Goal: Book appointment/travel/reservation

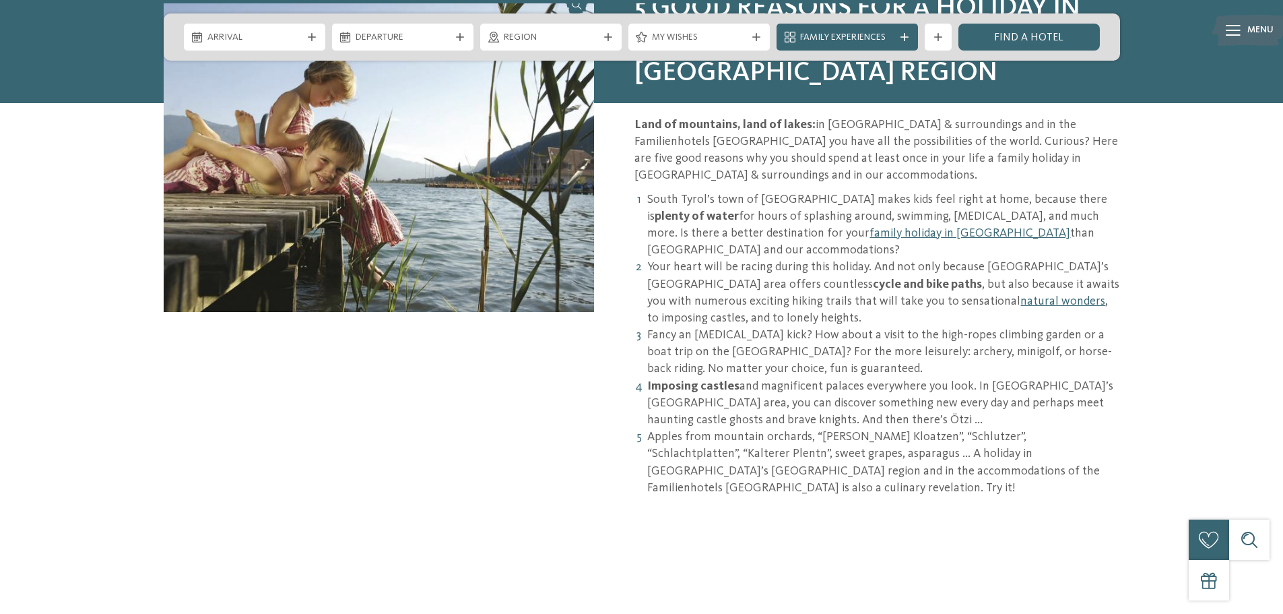
scroll to position [1078, 0]
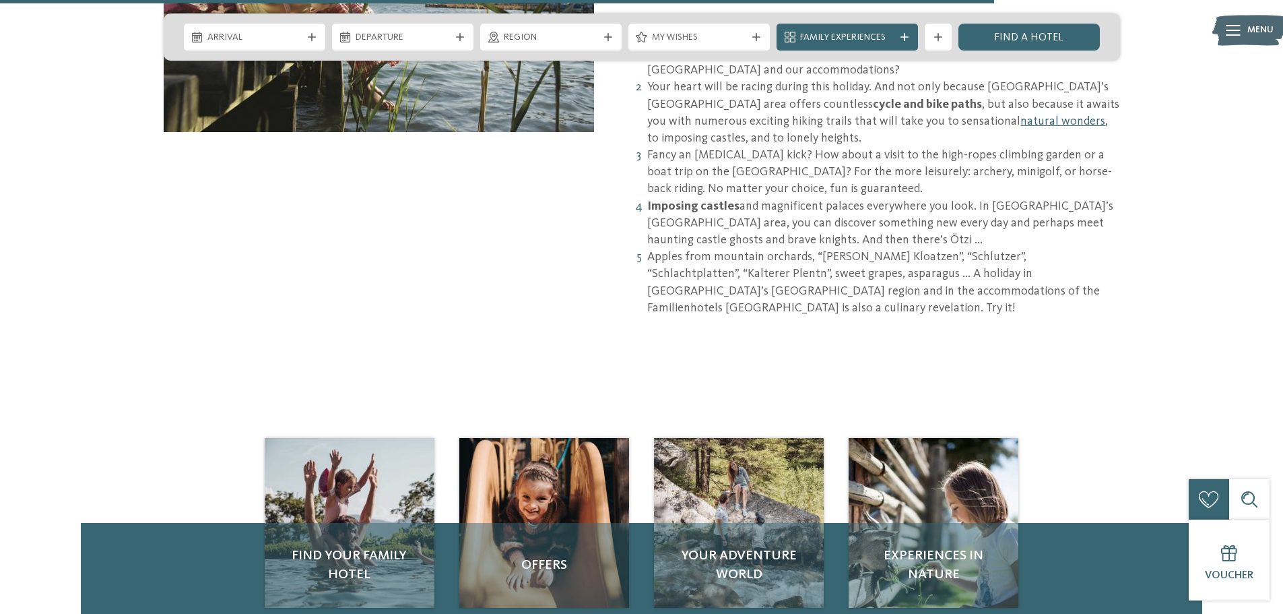
click at [351, 523] on div "Find your family hotel" at bounding box center [350, 565] width 170 height 85
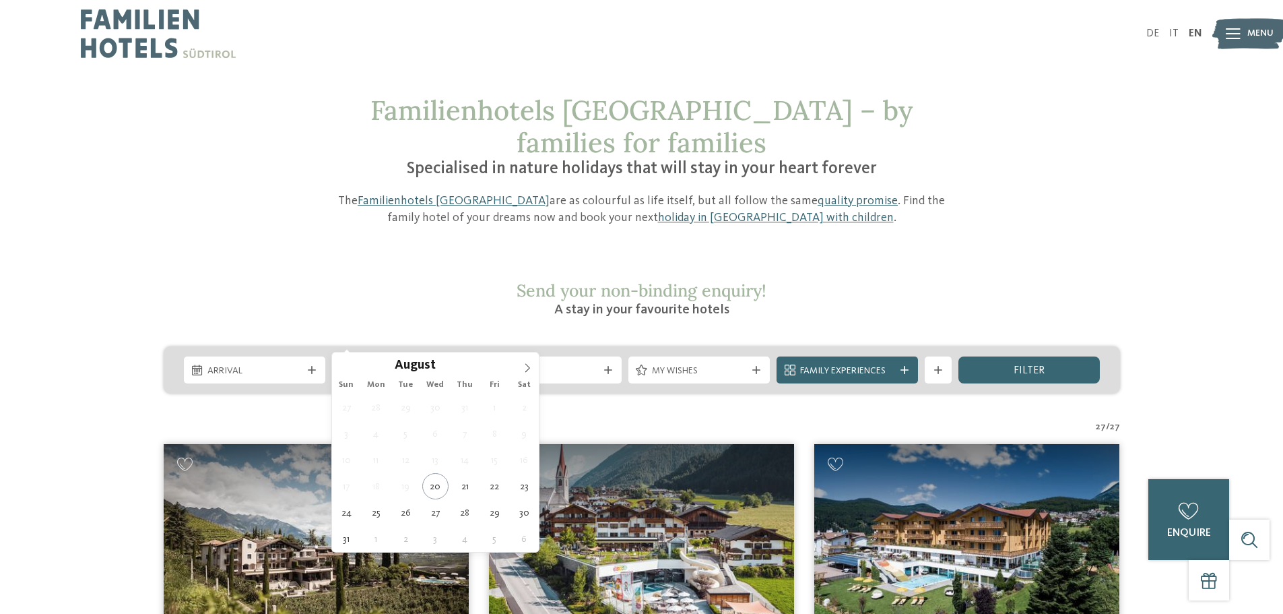
click at [444, 364] on span "Departure" at bounding box center [403, 370] width 94 height 13
click at [555, 364] on span "Region" at bounding box center [551, 370] width 94 height 13
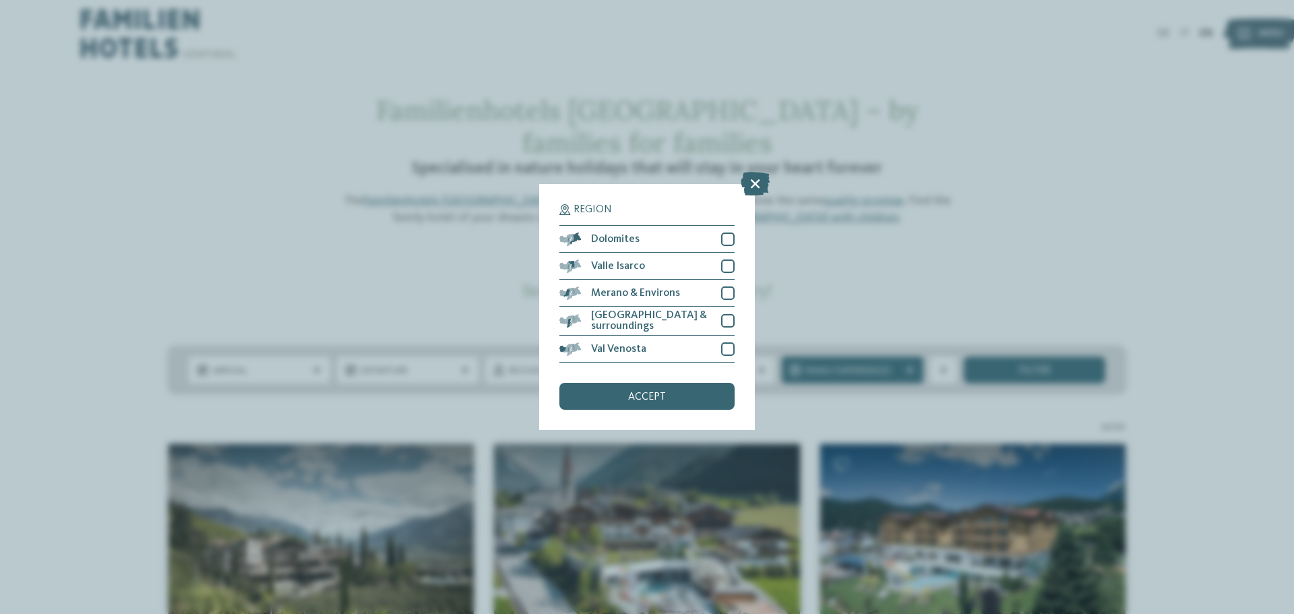
click at [613, 244] on span "Dolomites" at bounding box center [615, 239] width 49 height 11
click at [649, 398] on span "accept" at bounding box center [647, 396] width 38 height 11
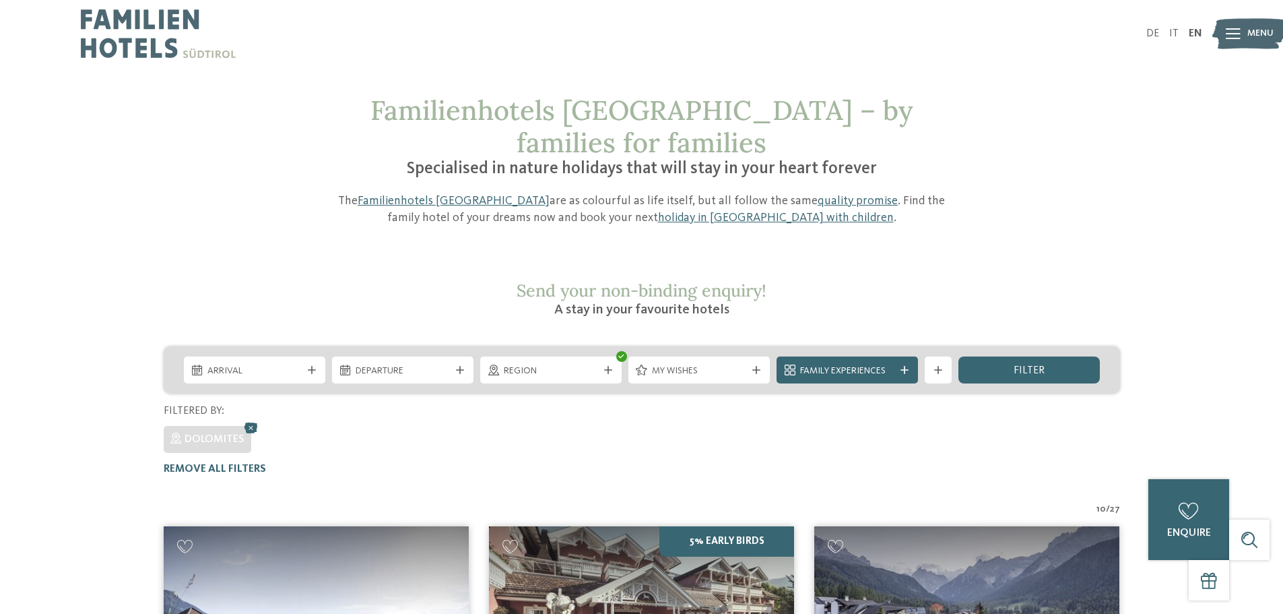
click at [605, 366] on icon at bounding box center [608, 370] width 8 height 8
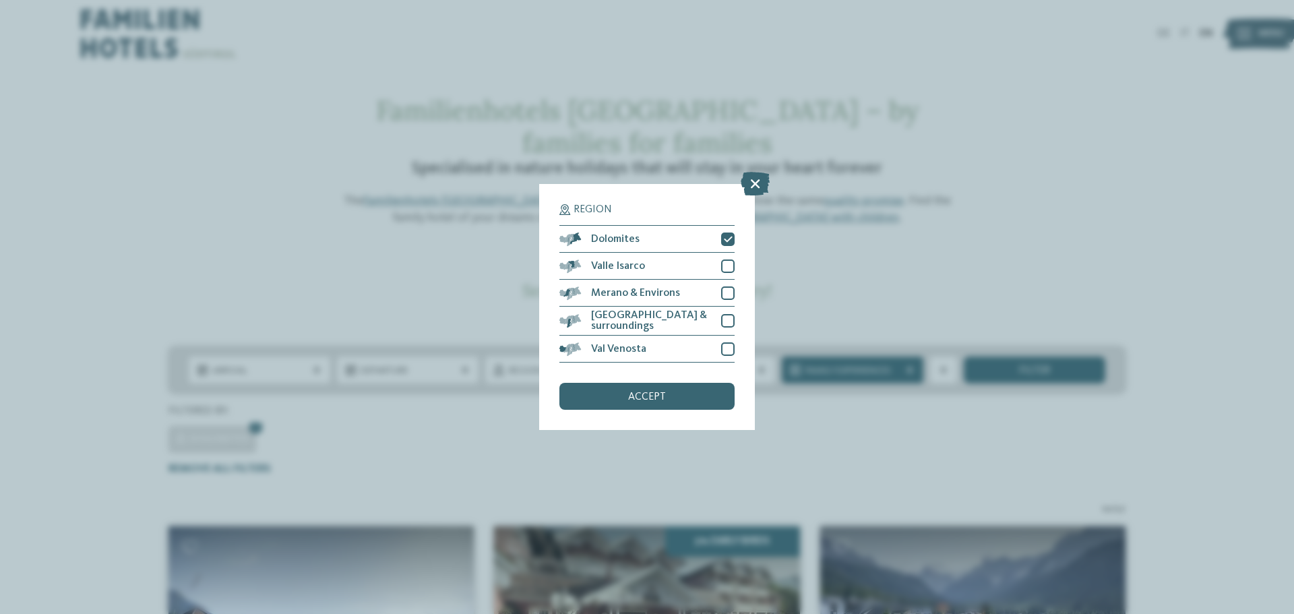
click at [623, 318] on span "[GEOGRAPHIC_DATA] & surroundings" at bounding box center [651, 321] width 120 height 22
click at [656, 292] on span "Merano & Environs" at bounding box center [635, 293] width 89 height 11
click at [684, 387] on div "accept" at bounding box center [646, 396] width 175 height 27
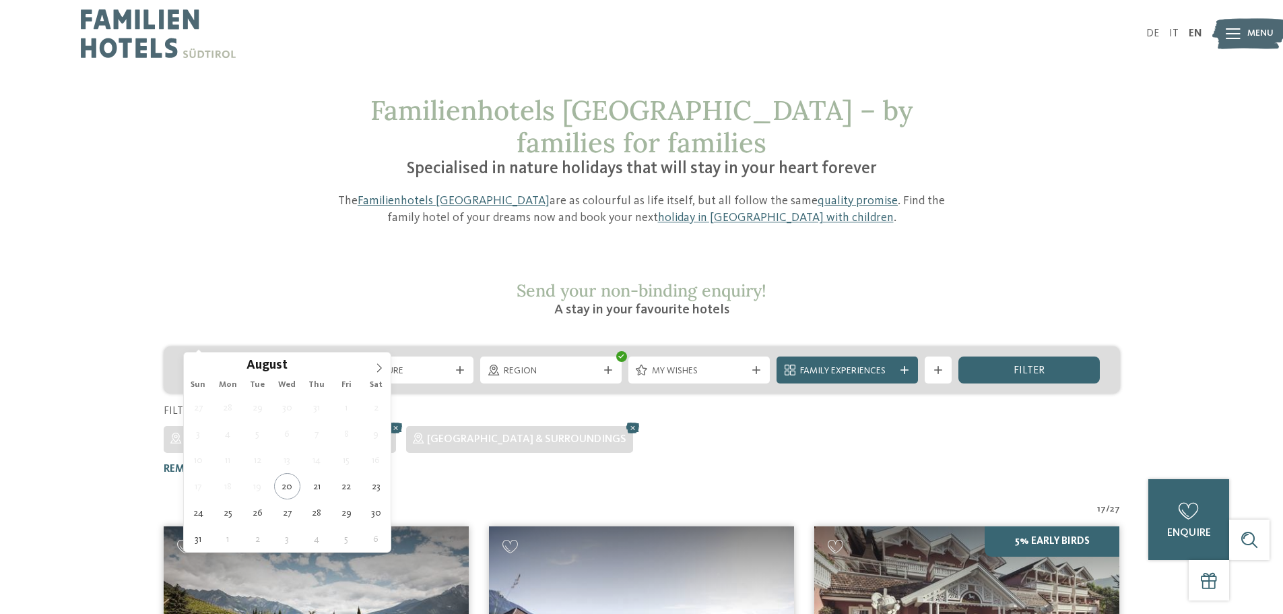
click at [236, 356] on div "Arrival" at bounding box center [254, 369] width 141 height 27
click at [379, 372] on icon at bounding box center [379, 367] width 9 height 9
click at [379, 371] on icon at bounding box center [379, 367] width 9 height 9
type div "10.10.2025"
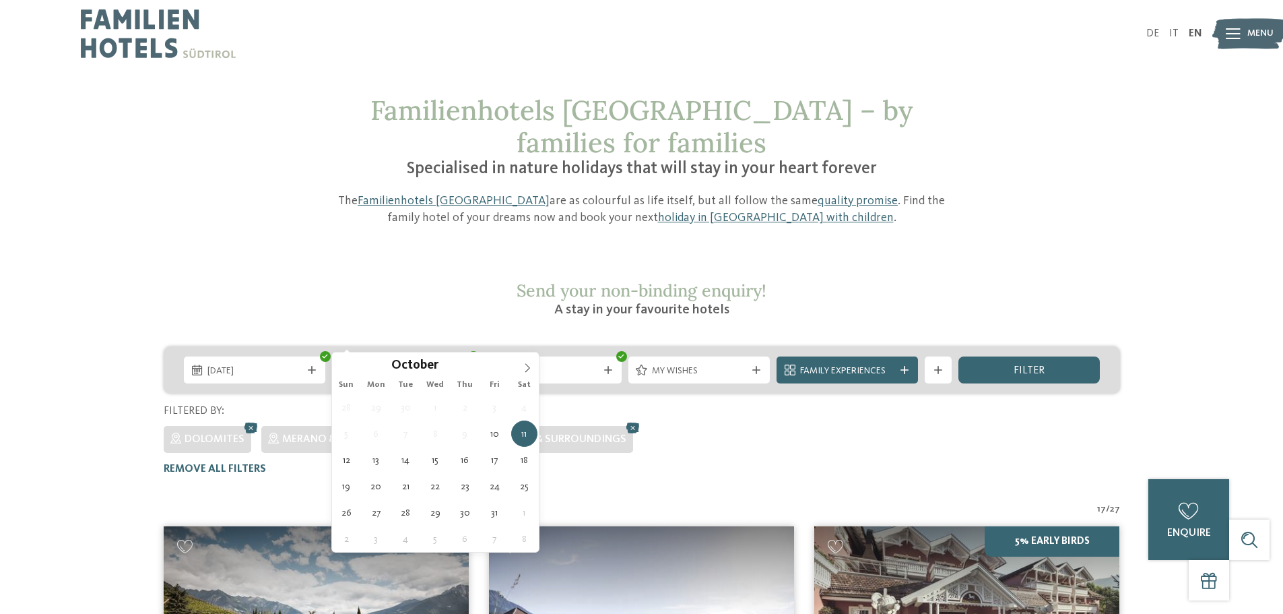
type div "14.10.2025"
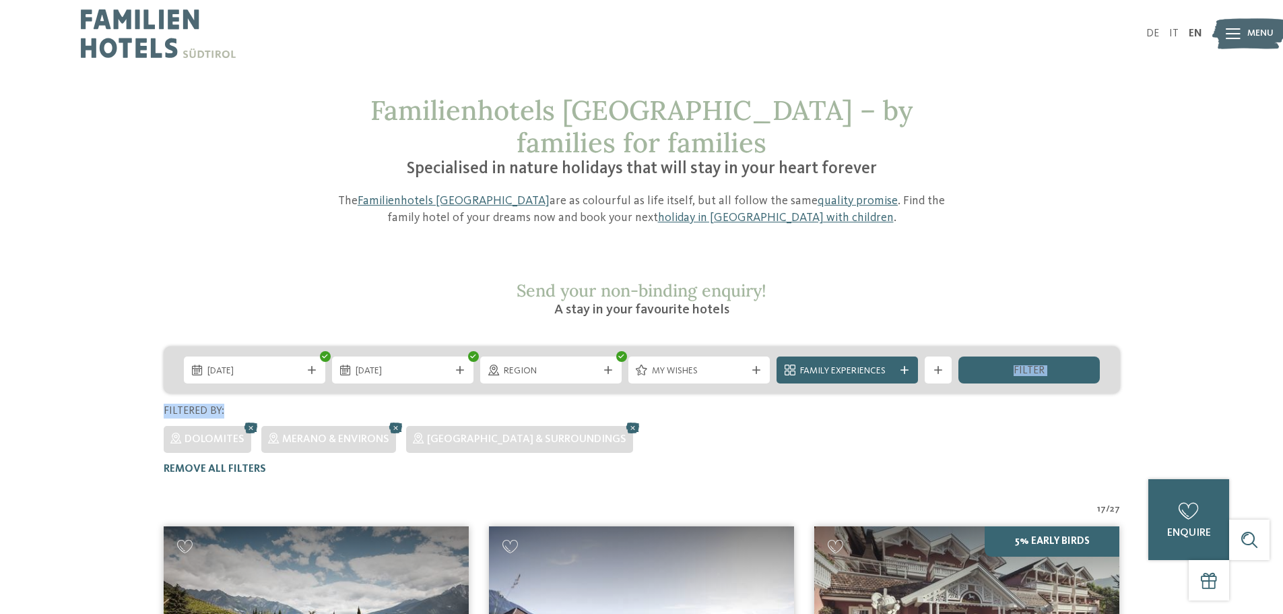
drag, startPoint x: 1013, startPoint y: 332, endPoint x: 1014, endPoint y: 369, distance: 36.4
click at [1014, 369] on div "10.10.2025 14.10.2025 Region" at bounding box center [642, 410] width 1118 height 129
click at [867, 364] on span "Family Experiences" at bounding box center [847, 370] width 94 height 13
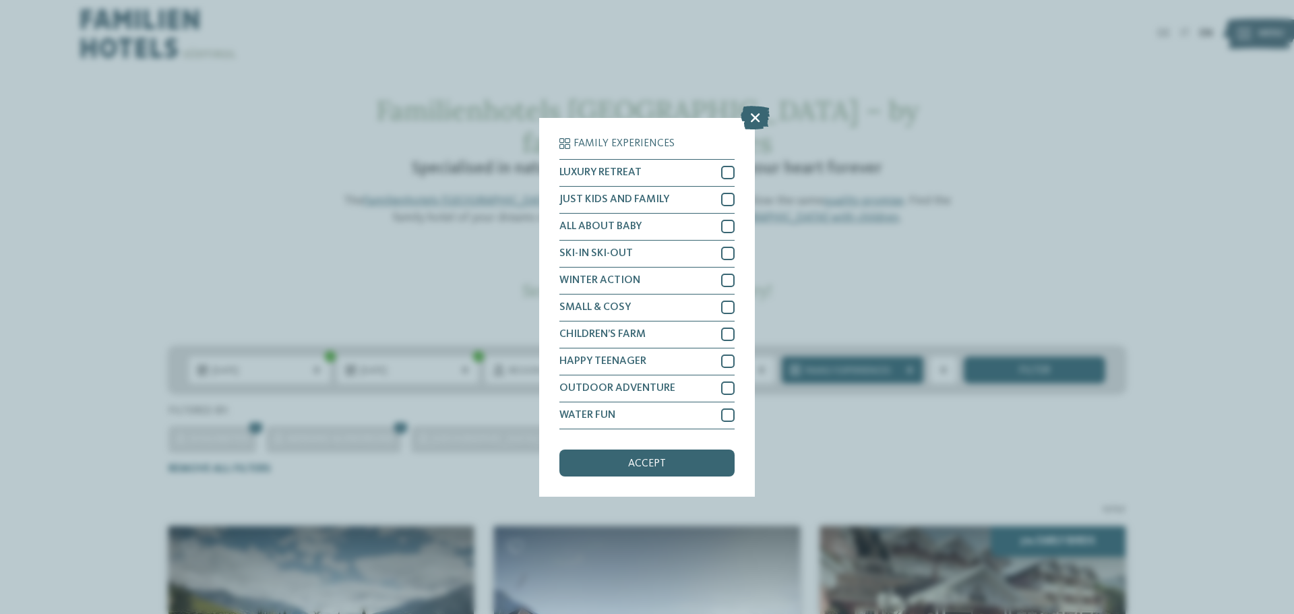
click at [665, 469] on div "accept" at bounding box center [646, 462] width 175 height 27
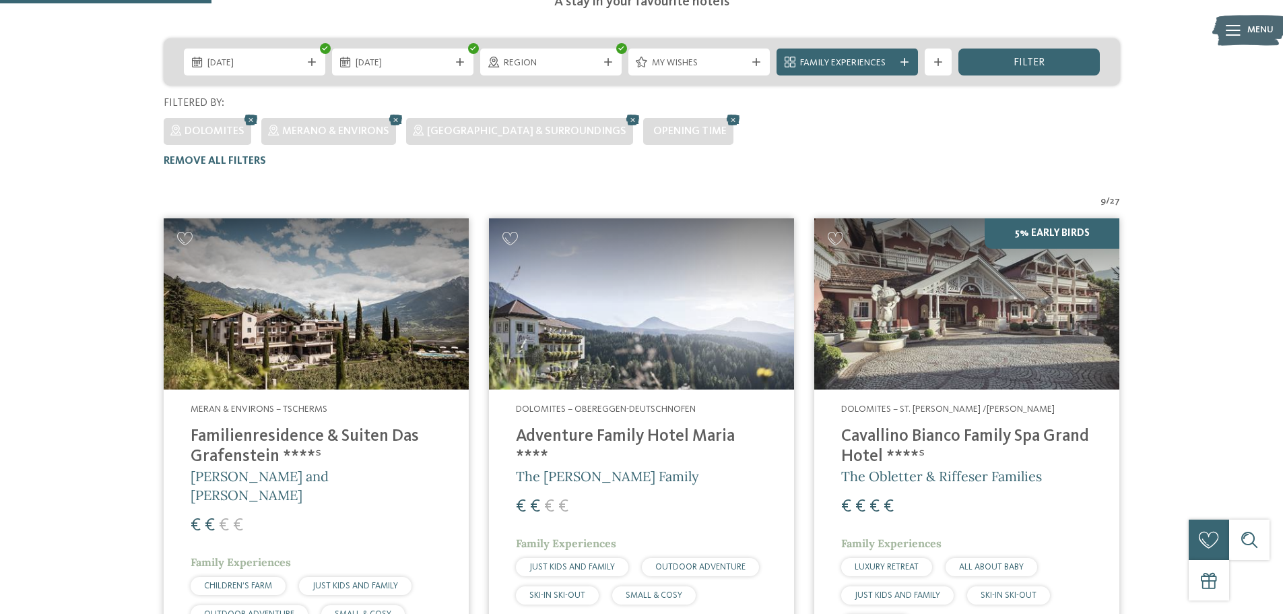
scroll to position [410, 0]
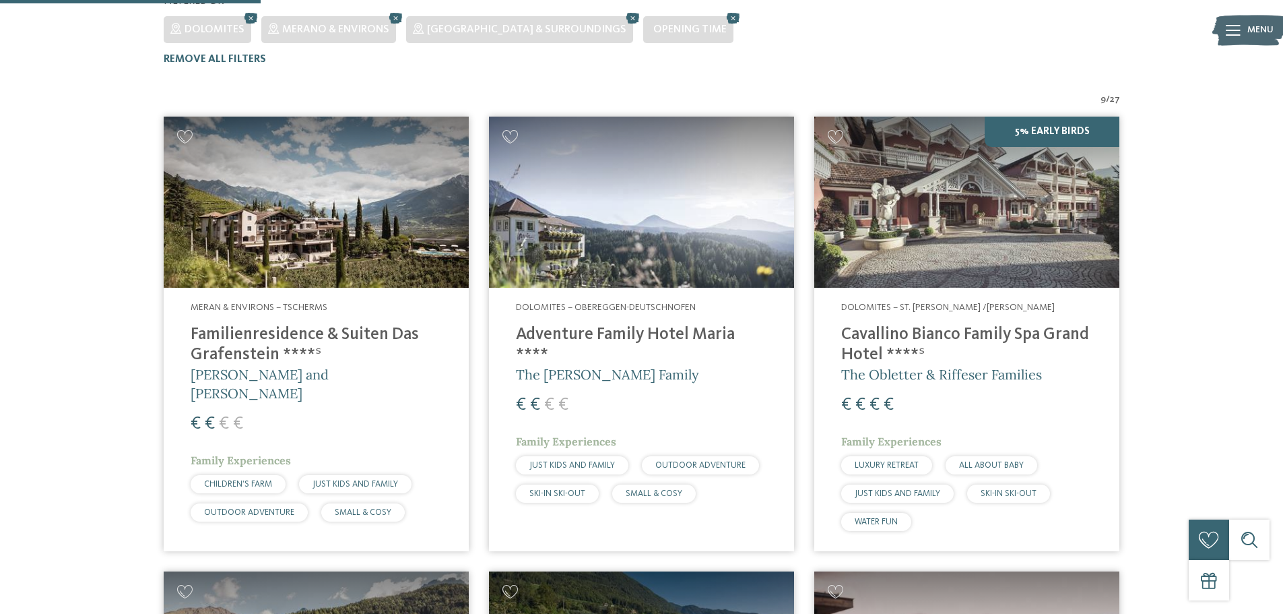
click at [414, 181] on img at bounding box center [316, 203] width 305 height 172
click at [680, 164] on img at bounding box center [641, 203] width 305 height 172
click at [965, 158] on img at bounding box center [967, 203] width 305 height 172
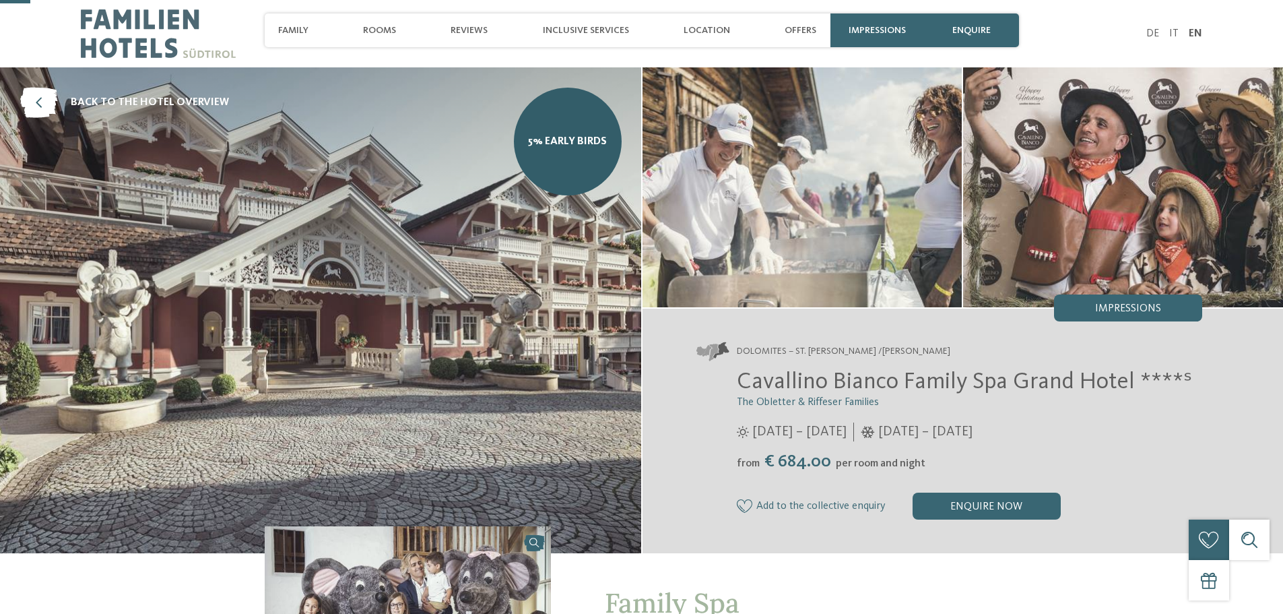
scroll to position [539, 0]
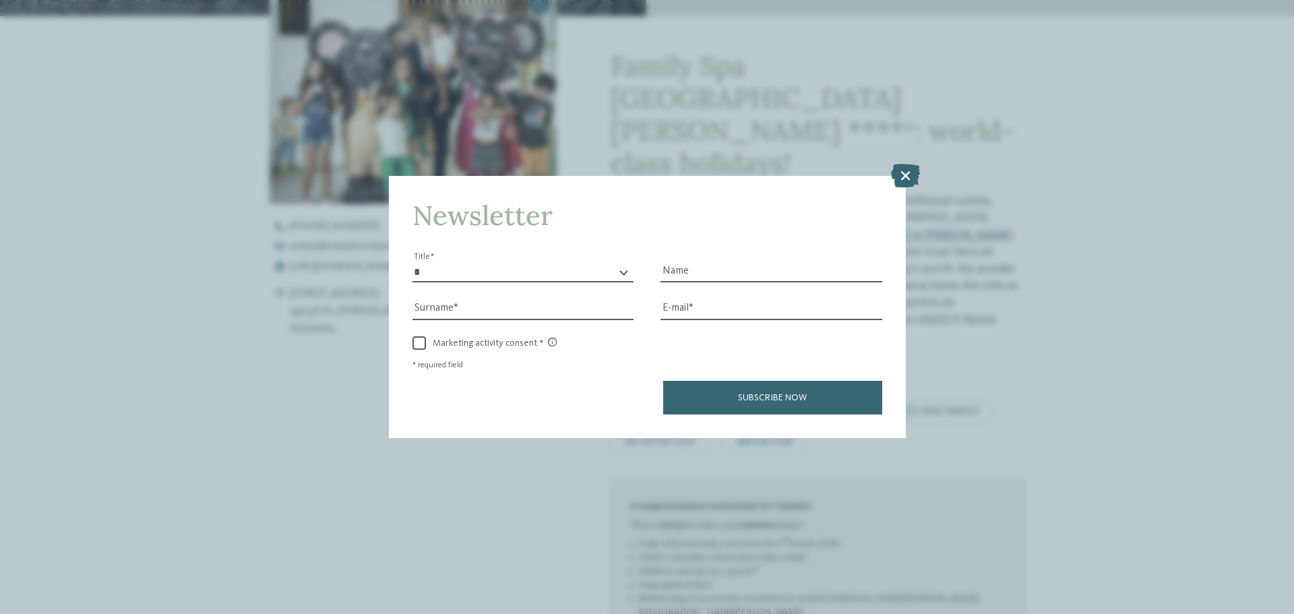
click at [895, 172] on icon at bounding box center [905, 176] width 29 height 24
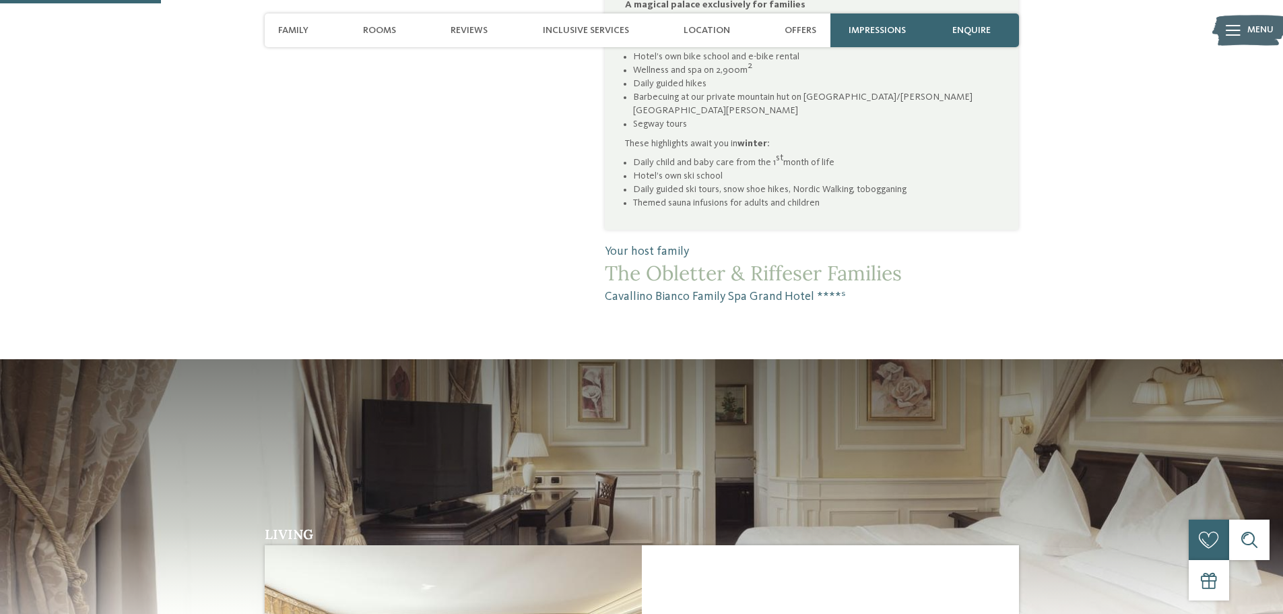
scroll to position [1258, 0]
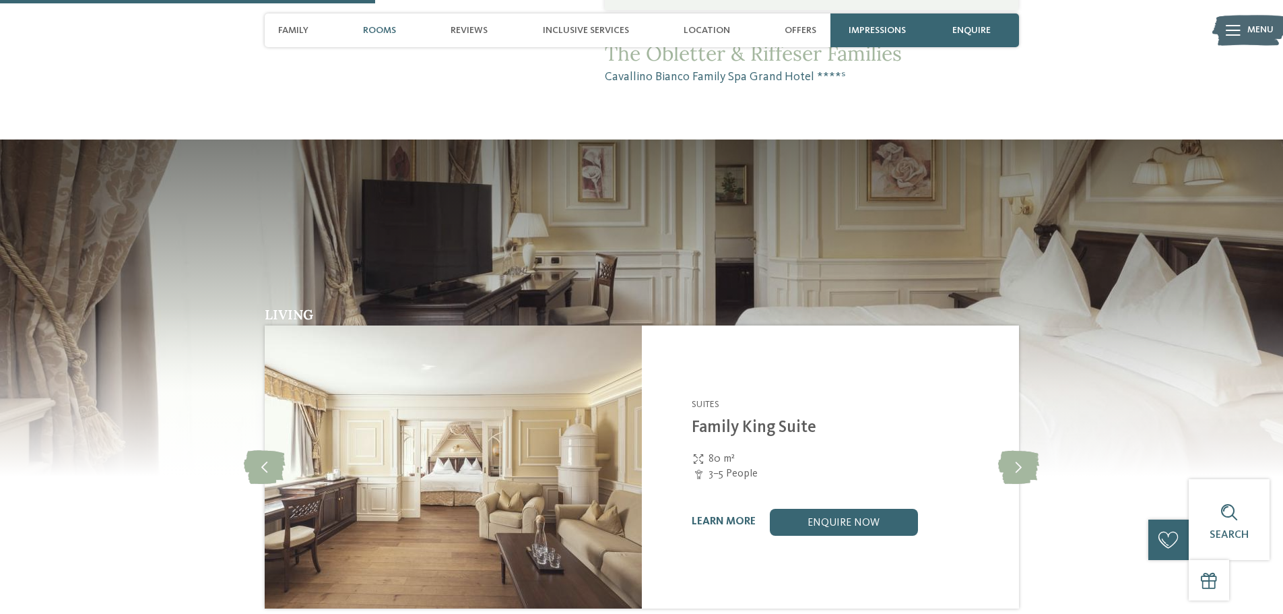
click at [1027, 450] on icon at bounding box center [1018, 467] width 41 height 34
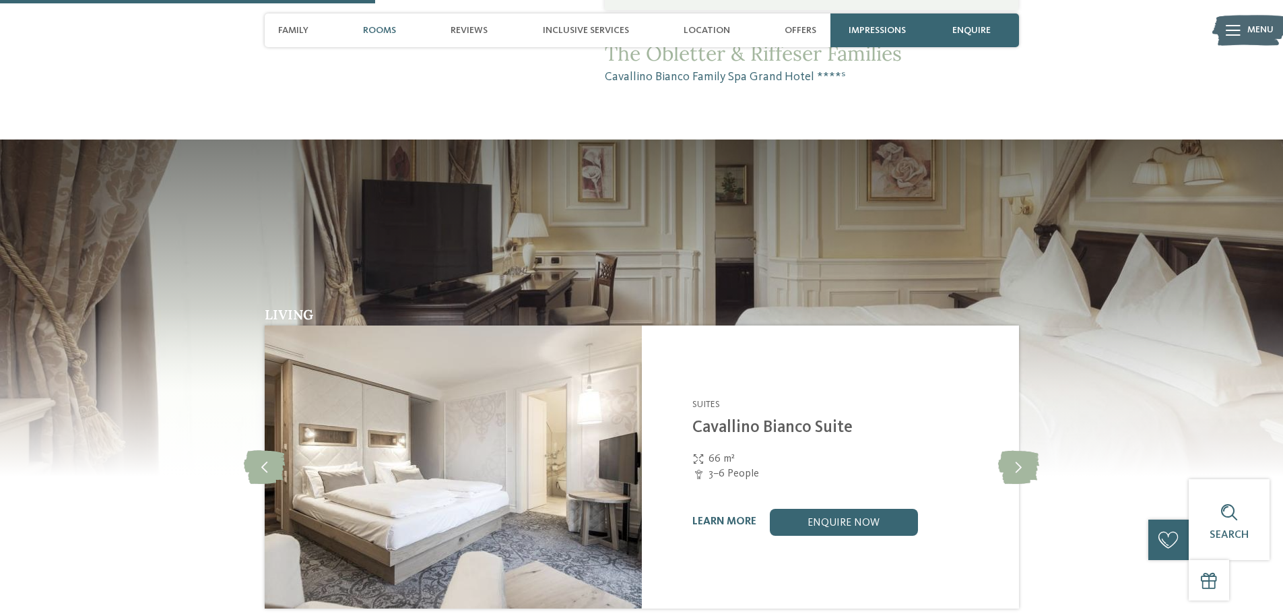
click at [1027, 450] on icon at bounding box center [1018, 467] width 41 height 34
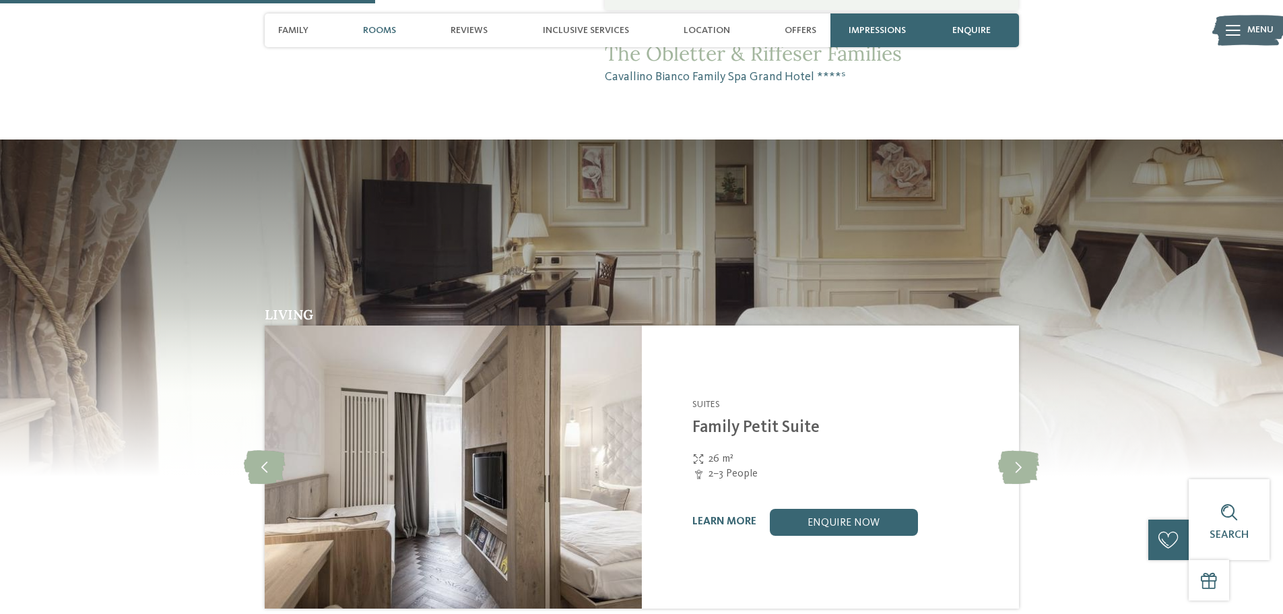
click at [1027, 450] on icon at bounding box center [1018, 467] width 41 height 34
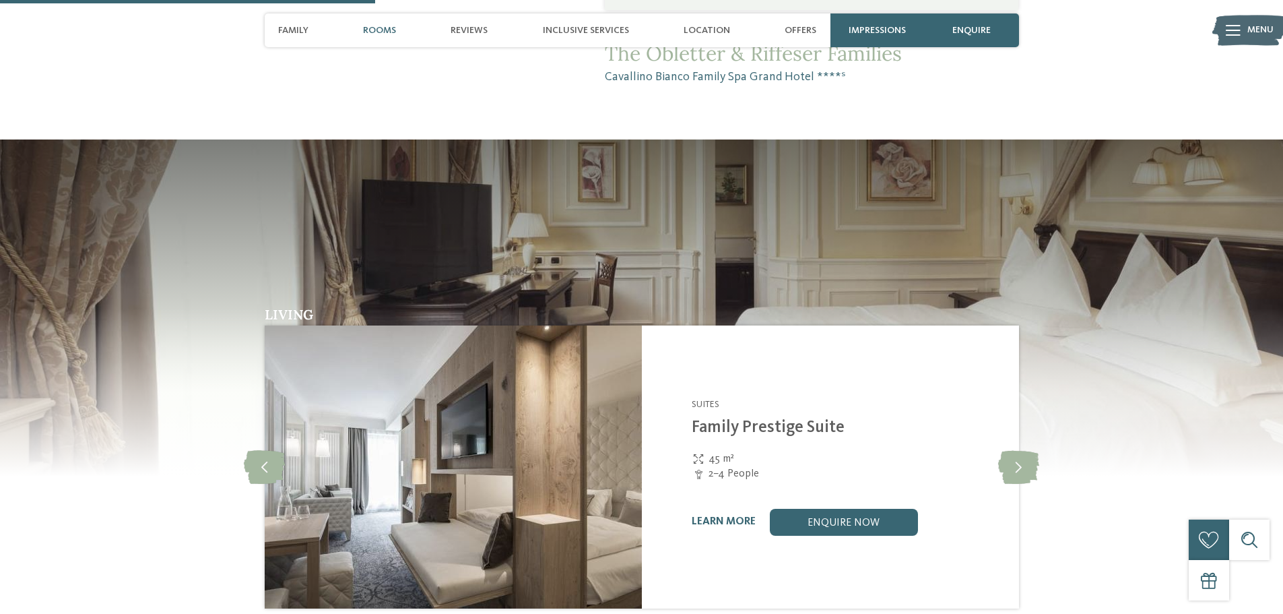
click at [1027, 450] on icon at bounding box center [1018, 467] width 41 height 34
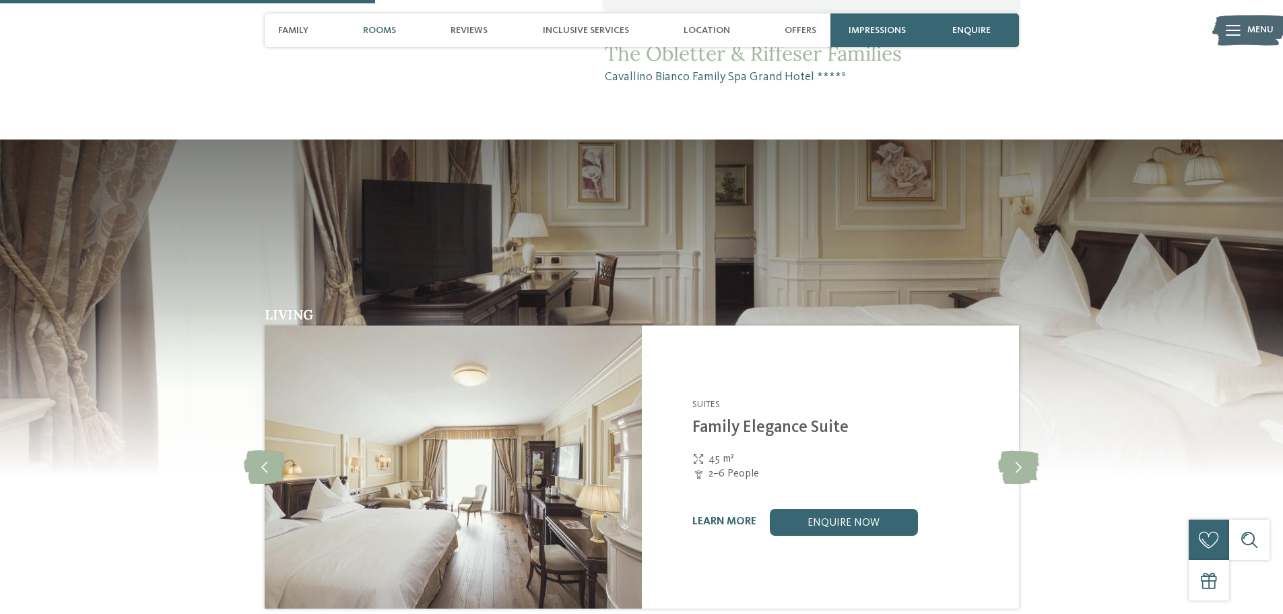
click at [1027, 450] on icon at bounding box center [1018, 467] width 41 height 34
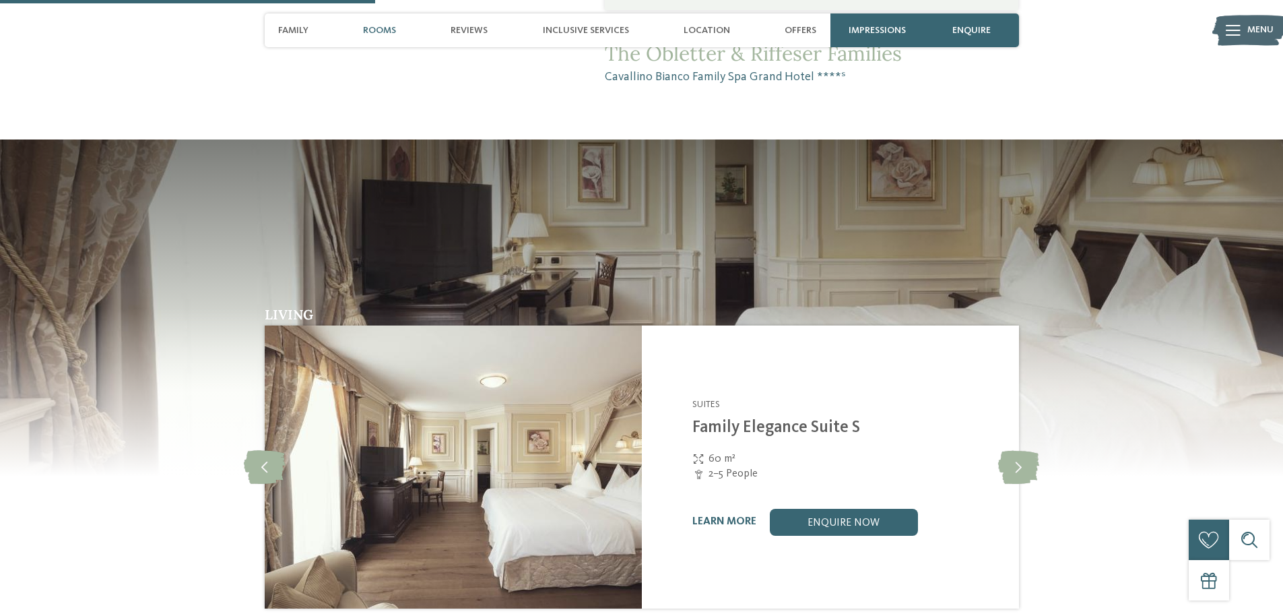
click at [1027, 450] on icon at bounding box center [1018, 467] width 41 height 34
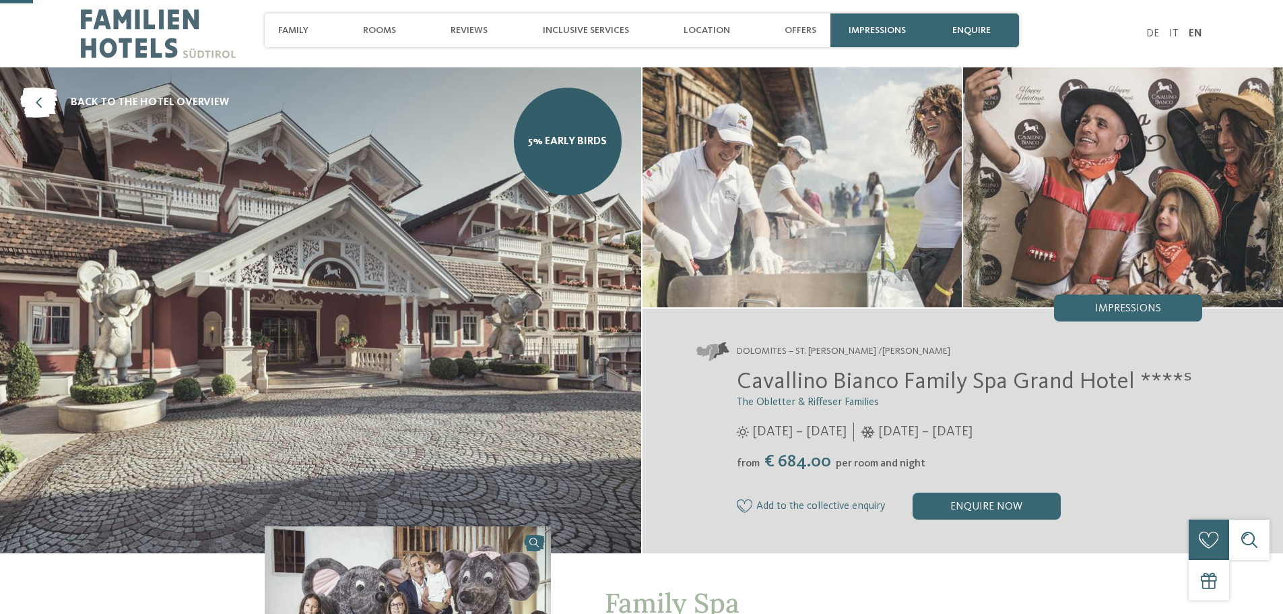
scroll to position [359, 0]
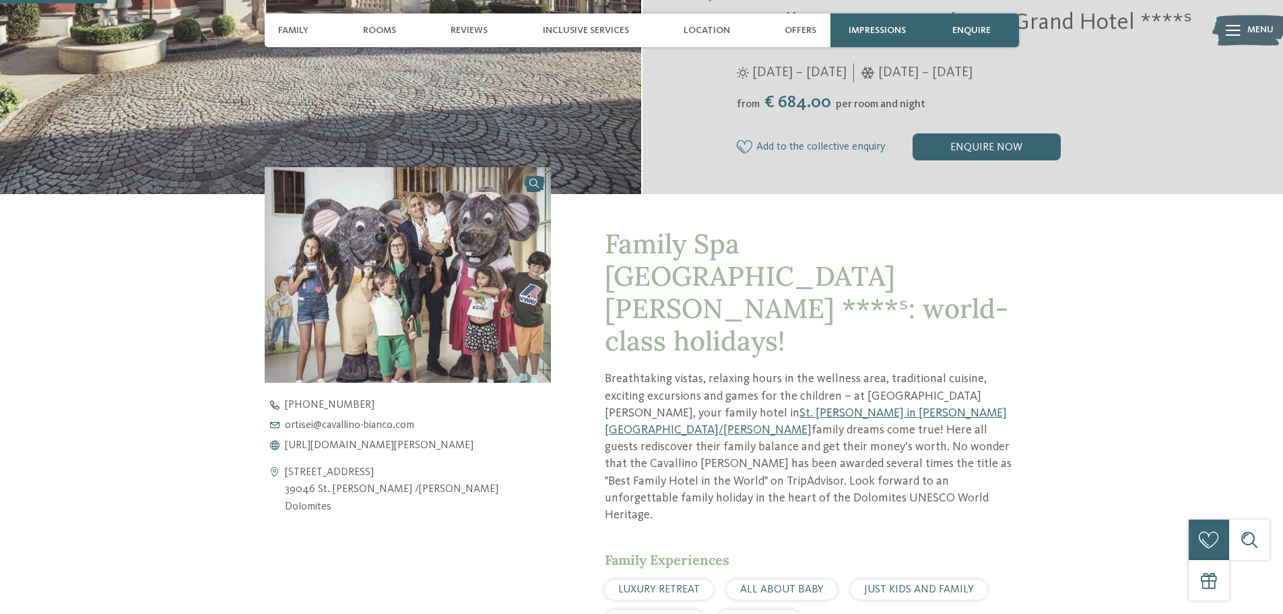
click at [386, 446] on span "[URL][DOMAIN_NAME][PERSON_NAME]" at bounding box center [379, 445] width 189 height 11
